Goal: Go to known website: Access a specific website the user already knows

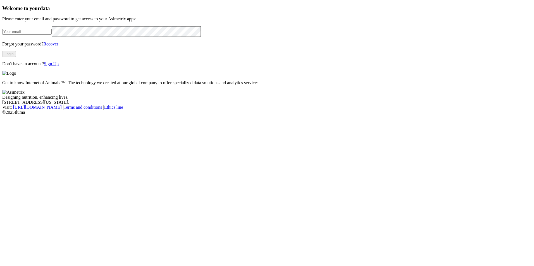
type input "[EMAIL_ADDRESS][DOMAIN_NAME]"
click at [16, 57] on button "Login" at bounding box center [9, 54] width 14 height 6
